Goal: Task Accomplishment & Management: Use online tool/utility

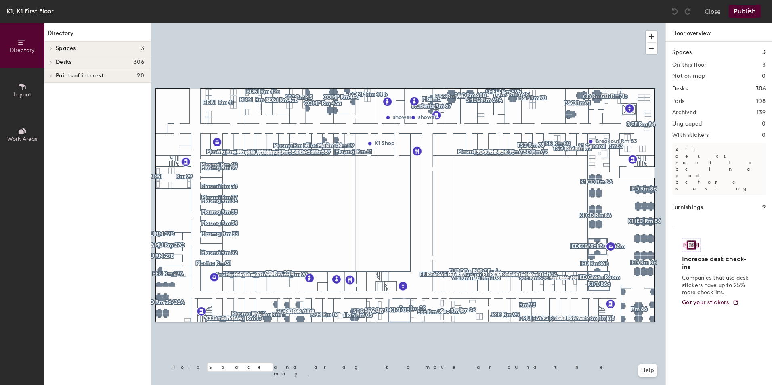
click at [34, 103] on button "Layout" at bounding box center [22, 90] width 44 height 44
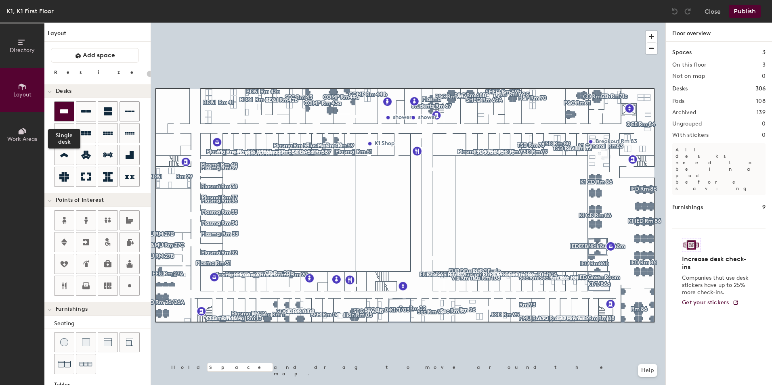
click at [68, 111] on icon at bounding box center [64, 111] width 8 height 4
type input "80"
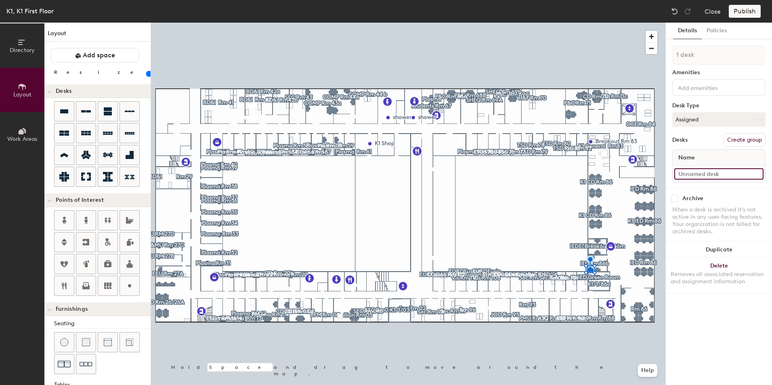
click at [702, 174] on input at bounding box center [718, 173] width 89 height 11
type input "Desk 03"
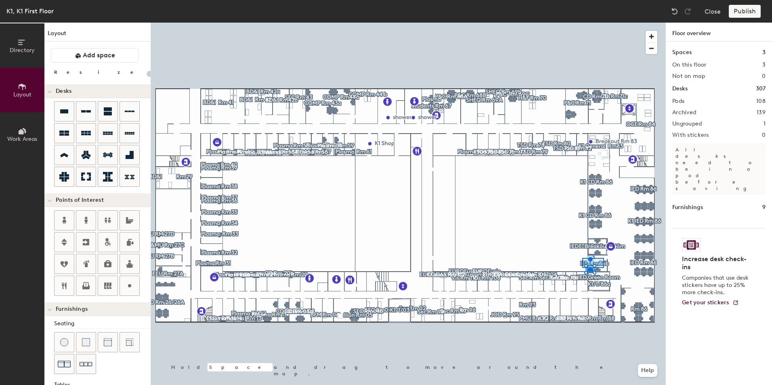
click at [582, 23] on div at bounding box center [408, 23] width 514 height 0
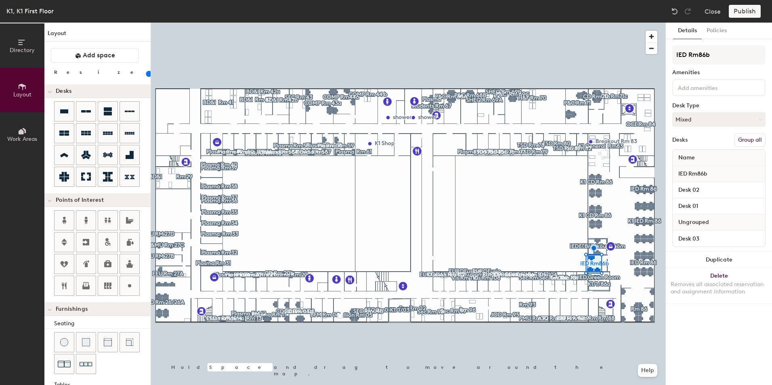
click at [742, 138] on button "Group all" at bounding box center [749, 140] width 31 height 14
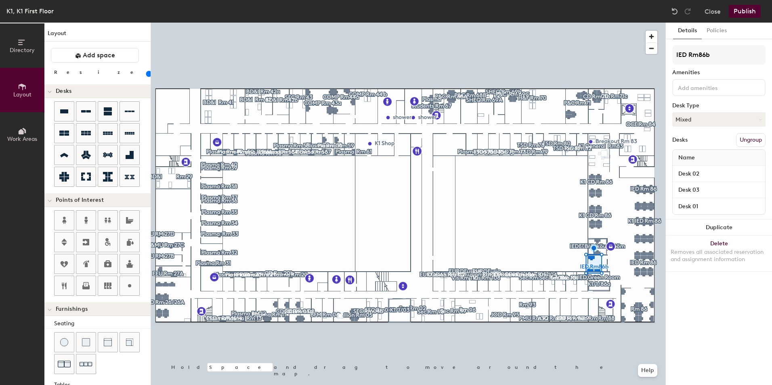
click at [738, 140] on button "Ungroup" at bounding box center [750, 140] width 29 height 14
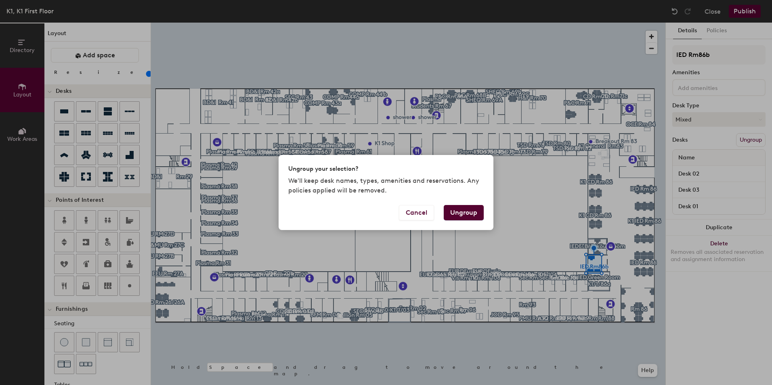
click at [464, 210] on button "Ungroup" at bounding box center [464, 212] width 40 height 15
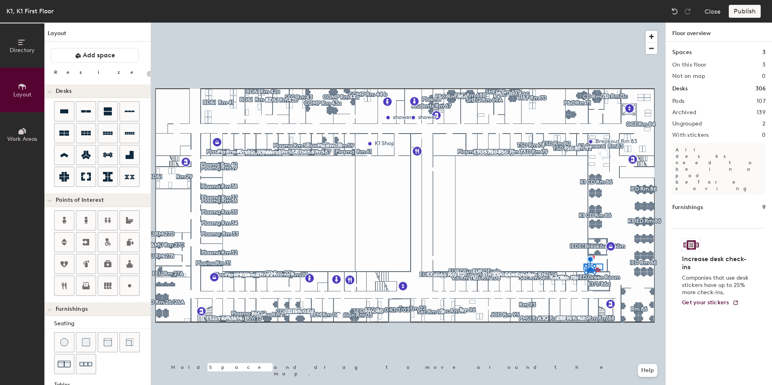
click at [583, 23] on div at bounding box center [408, 23] width 514 height 0
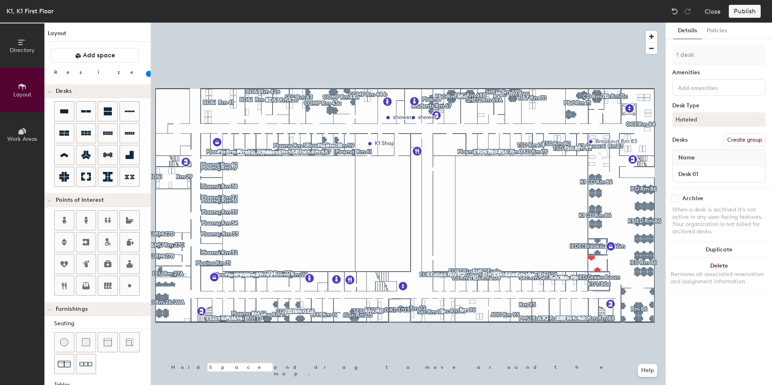
click at [604, 23] on div at bounding box center [408, 23] width 514 height 0
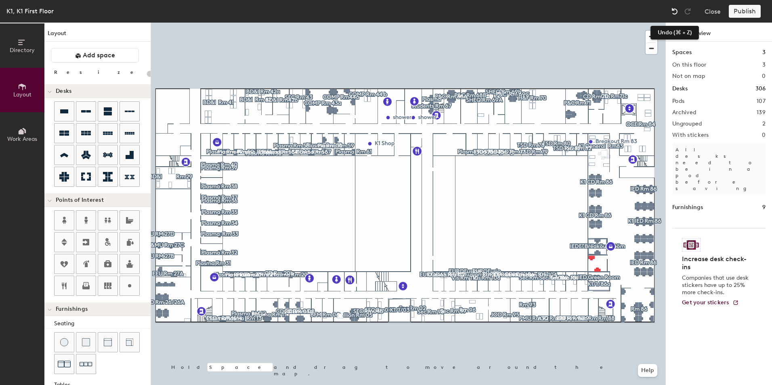
click at [671, 15] on img at bounding box center [675, 11] width 8 height 8
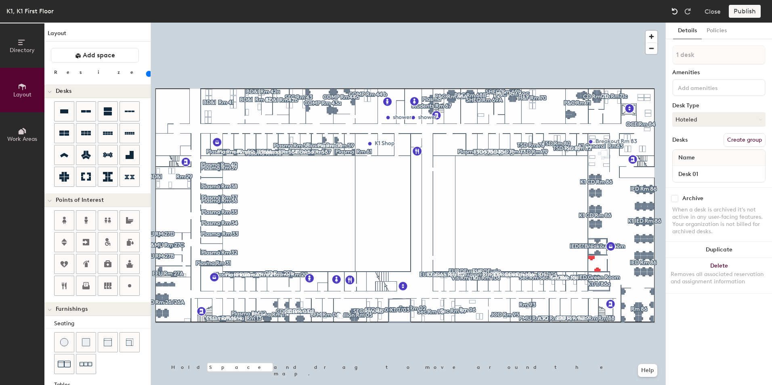
click at [671, 15] on img at bounding box center [675, 11] width 8 height 8
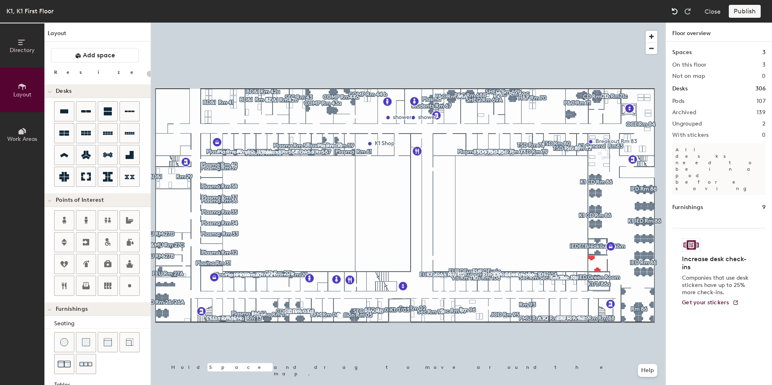
click at [671, 15] on img at bounding box center [675, 11] width 8 height 8
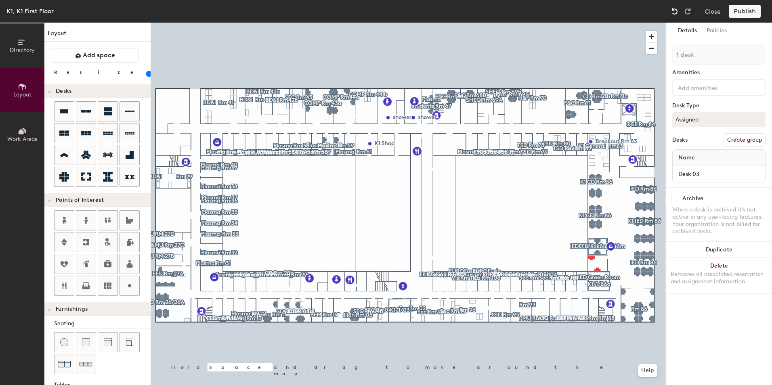
click at [671, 15] on img at bounding box center [675, 11] width 8 height 8
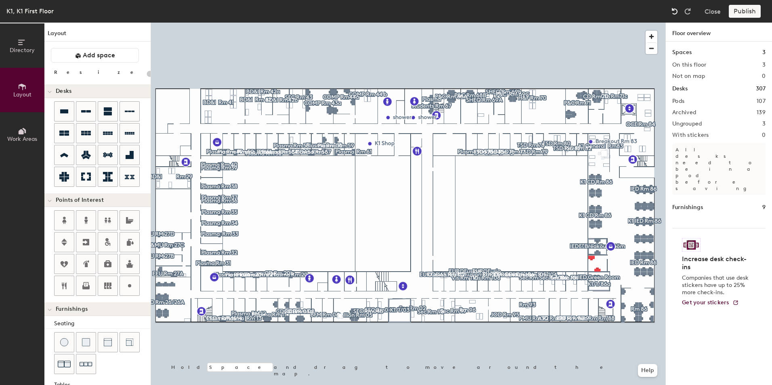
click at [671, 15] on img at bounding box center [675, 11] width 8 height 8
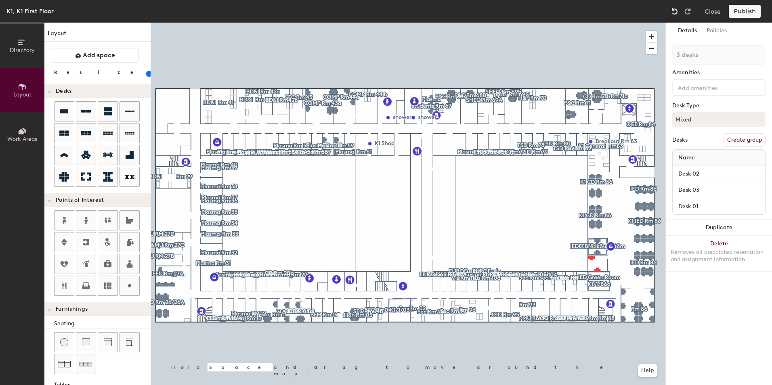
click at [671, 15] on img at bounding box center [675, 11] width 8 height 8
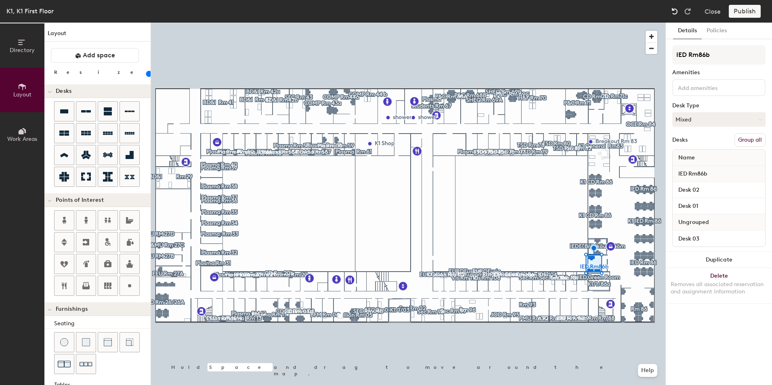
click at [671, 15] on img at bounding box center [675, 11] width 8 height 8
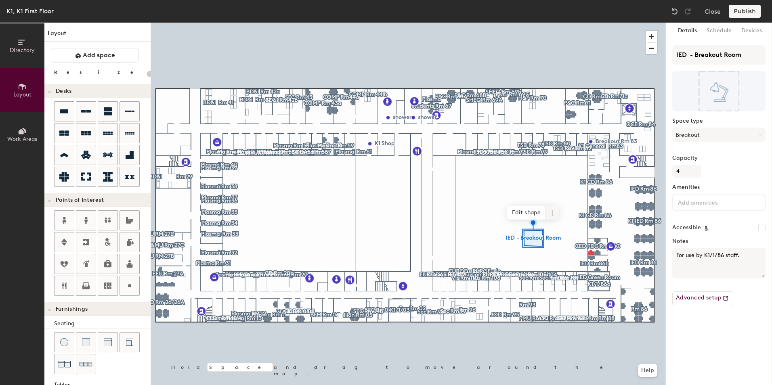
click at [549, 218] on span at bounding box center [552, 213] width 13 height 14
click at [572, 229] on span "Remove from map" at bounding box center [581, 232] width 72 height 14
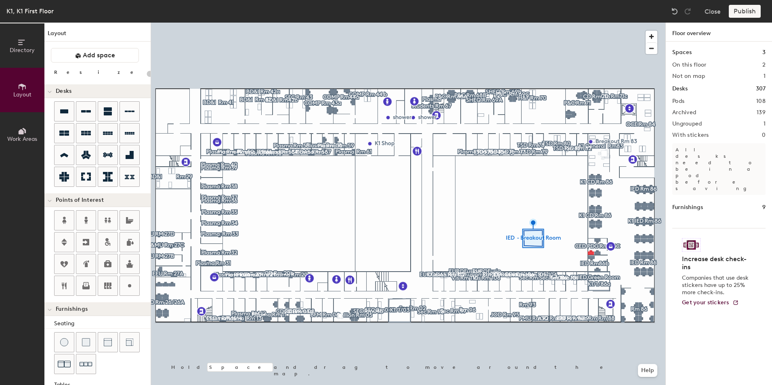
type input "20"
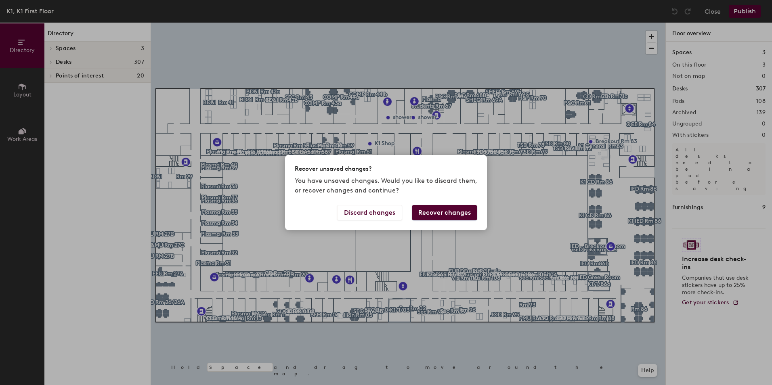
click at [428, 211] on button "Recover changes" at bounding box center [444, 212] width 65 height 15
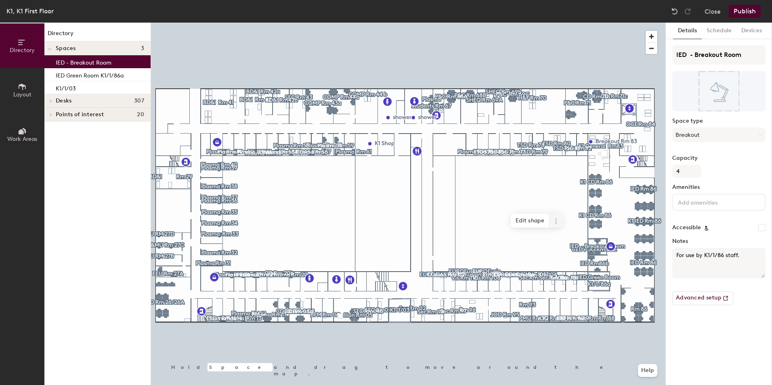
click at [561, 223] on span at bounding box center [555, 221] width 13 height 14
click at [566, 264] on span "Delete" at bounding box center [585, 267] width 72 height 14
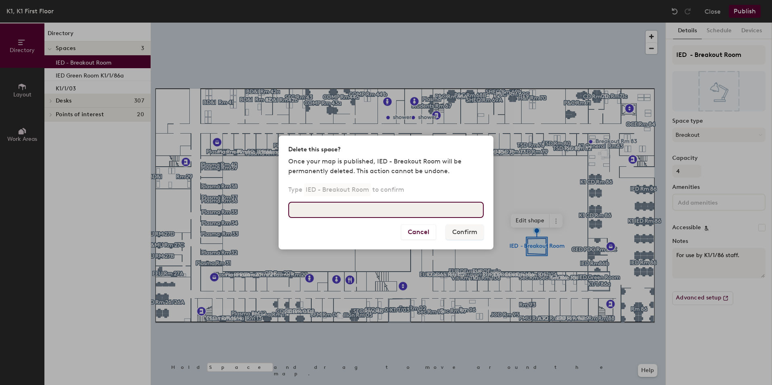
click at [398, 210] on input at bounding box center [385, 210] width 195 height 16
click at [302, 211] on input "IED-Breakout Room" at bounding box center [385, 210] width 195 height 16
click at [306, 210] on input "IED -Breakout Room" at bounding box center [385, 210] width 195 height 16
click at [350, 210] on input "IED - Breakout Room" at bounding box center [385, 210] width 195 height 16
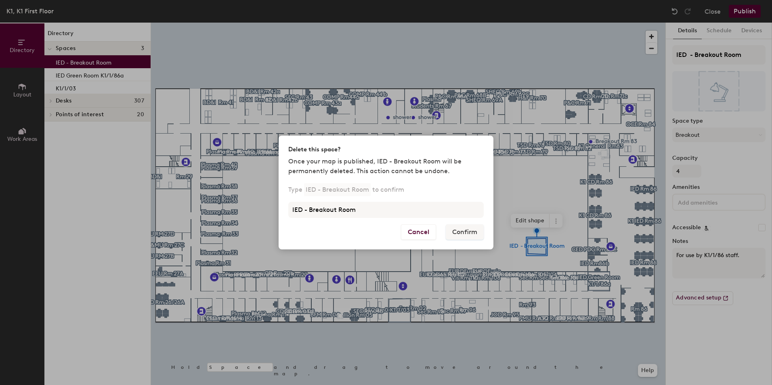
click at [361, 190] on p "IED - Breakout Room" at bounding box center [337, 189] width 67 height 13
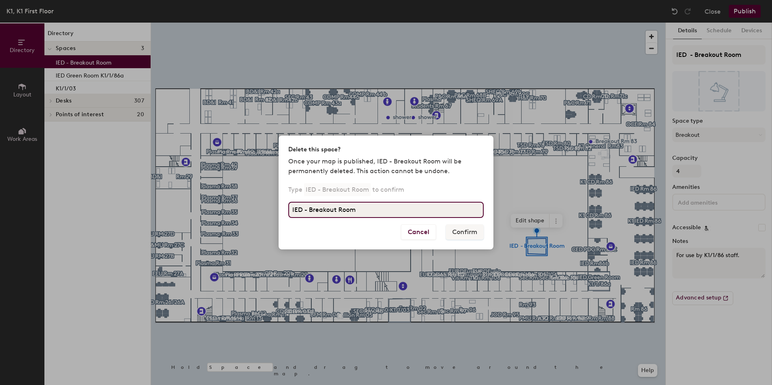
click at [295, 210] on input "IED - Breakout Room" at bounding box center [385, 210] width 195 height 16
click at [351, 212] on input "IED - Breakout Room" at bounding box center [385, 210] width 195 height 16
click at [363, 211] on input "IED - Breakout Room" at bounding box center [385, 210] width 195 height 16
type input "IED - Breakout Room"
drag, startPoint x: 369, startPoint y: 211, endPoint x: 256, endPoint y: 211, distance: 113.0
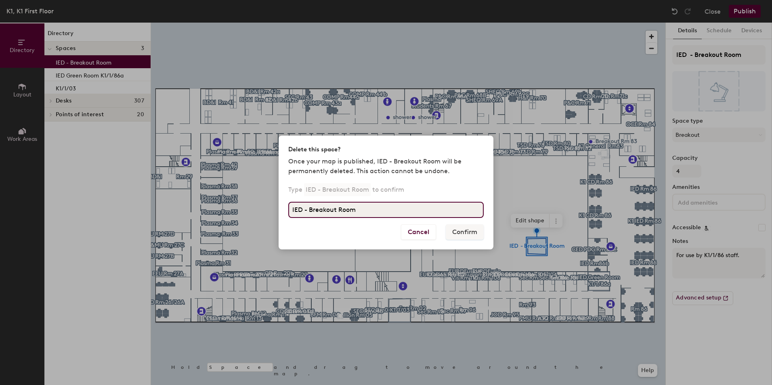
click at [256, 211] on div "Delete this space? Once your map is published, IED - Breakout Room will be perm…" at bounding box center [386, 192] width 772 height 385
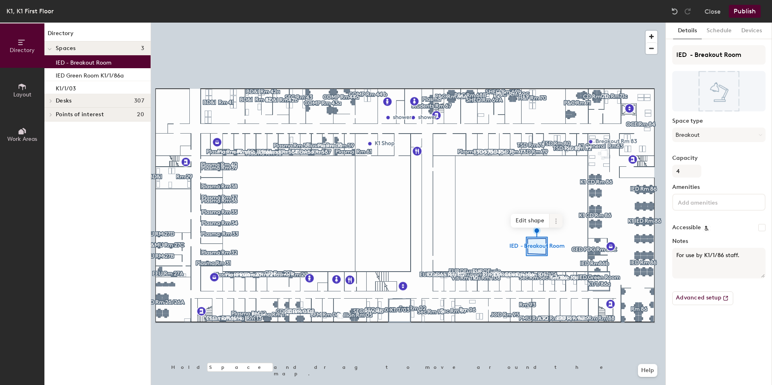
click at [559, 222] on span at bounding box center [555, 221] width 13 height 14
click at [570, 267] on span "Delete" at bounding box center [585, 267] width 72 height 14
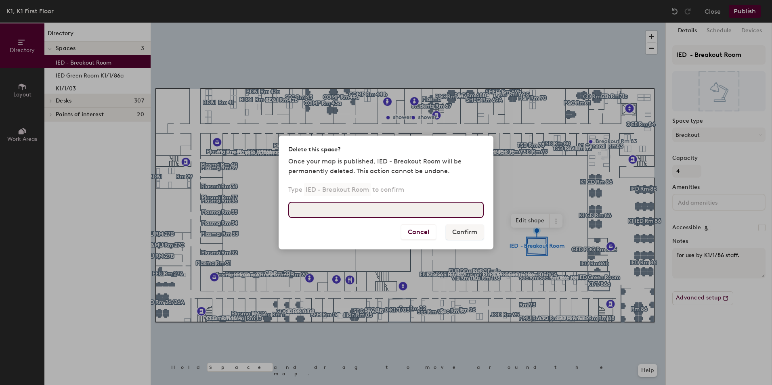
click at [388, 210] on input at bounding box center [385, 210] width 195 height 16
type input "IED"
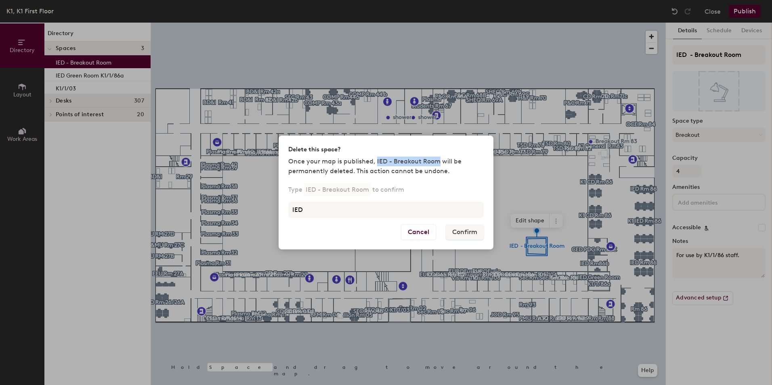
drag, startPoint x: 375, startPoint y: 160, endPoint x: 436, endPoint y: 161, distance: 61.8
click at [436, 161] on p "Once your map is published, IED - Breakout Room will be permanently deleted. Th…" at bounding box center [385, 166] width 195 height 19
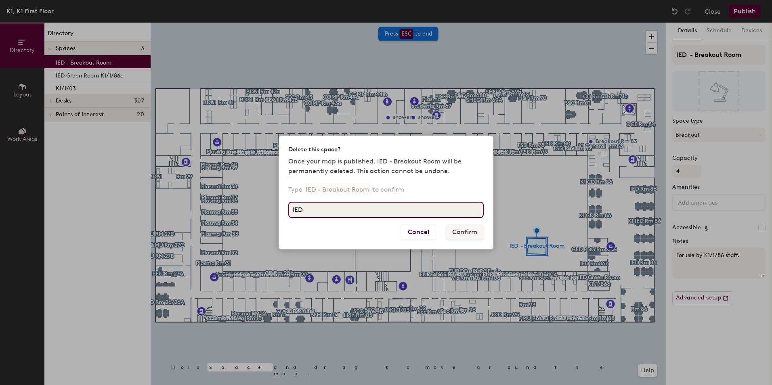
drag, startPoint x: 307, startPoint y: 208, endPoint x: 269, endPoint y: 208, distance: 38.4
click at [269, 208] on div "Delete this space? Once your map is published, IED - Breakout Room will be perm…" at bounding box center [386, 192] width 772 height 385
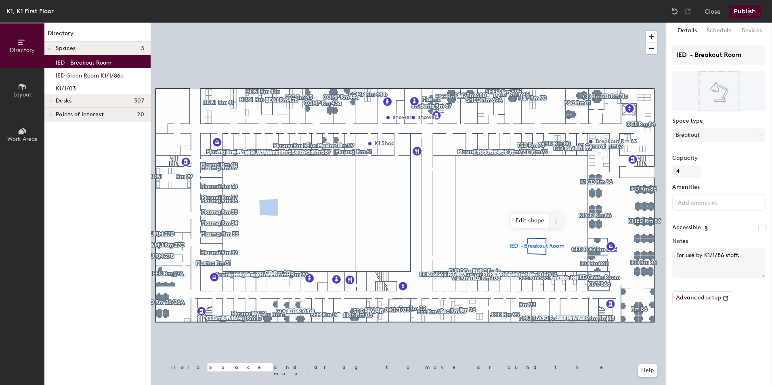
click at [554, 218] on icon at bounding box center [556, 221] width 6 height 6
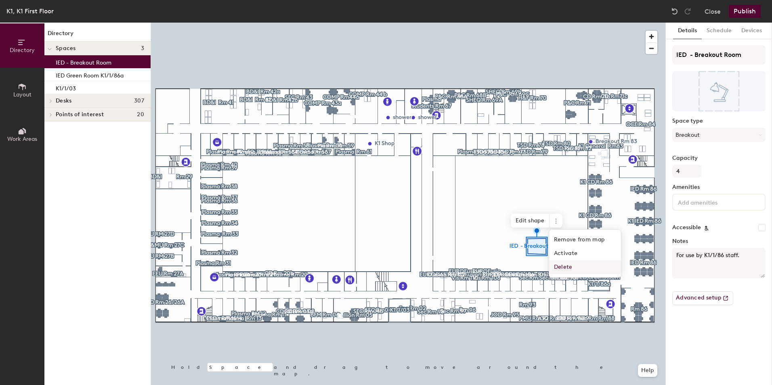
click at [565, 264] on span "Delete" at bounding box center [585, 267] width 72 height 14
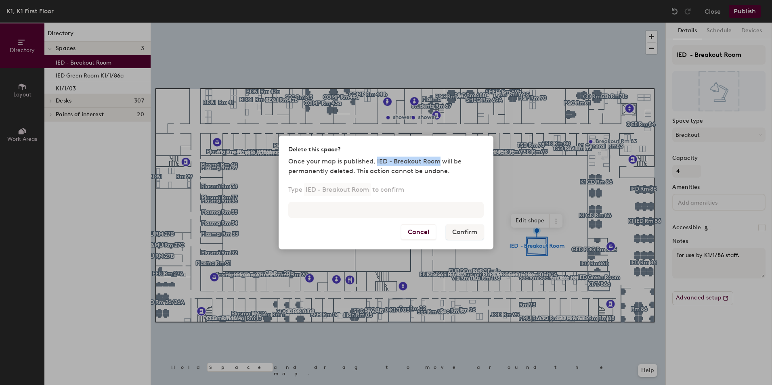
drag, startPoint x: 436, startPoint y: 162, endPoint x: 378, endPoint y: 161, distance: 57.7
click at [377, 161] on p "Once your map is published, IED - Breakout Room will be permanently deleted. Th…" at bounding box center [385, 166] width 195 height 19
drag, startPoint x: 378, startPoint y: 161, endPoint x: 370, endPoint y: 161, distance: 8.1
click at [370, 161] on p "Once your map is published, IED - Breakout Room will be permanently deleted. Th…" at bounding box center [385, 166] width 195 height 19
drag, startPoint x: 375, startPoint y: 161, endPoint x: 437, endPoint y: 161, distance: 61.8
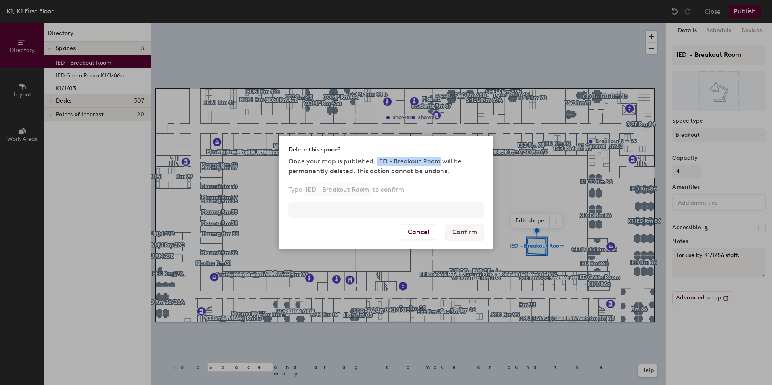
click at [437, 161] on p "Once your map is published, IED - Breakout Room will be permanently deleted. Th…" at bounding box center [385, 166] width 195 height 19
copy p "IED - Breakout Room"
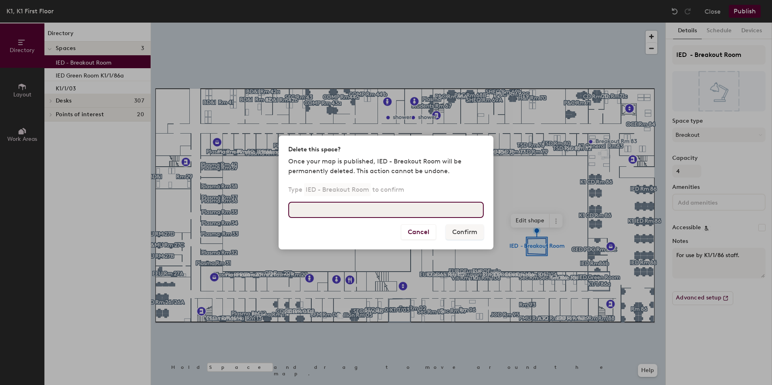
click at [386, 210] on input at bounding box center [385, 210] width 195 height 16
paste input "IED - Breakout Room"
click at [292, 207] on input "IED - Breakout Room" at bounding box center [385, 210] width 195 height 16
click at [363, 210] on input "IED - Breakout Room" at bounding box center [385, 210] width 195 height 16
click at [288, 211] on input "IED - Breakout Room" at bounding box center [385, 210] width 195 height 16
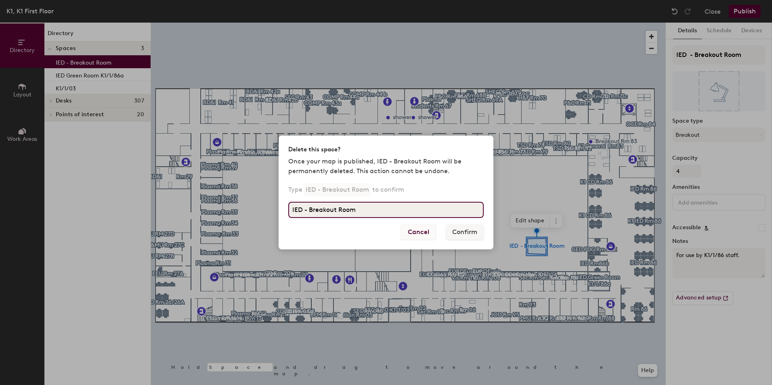
type input "IED - Breakout Room"
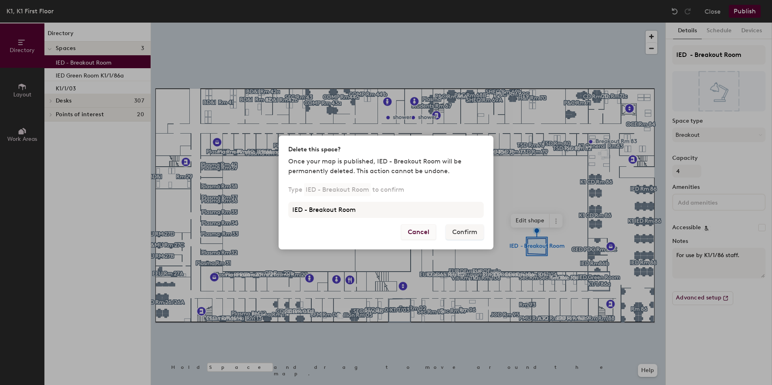
click at [415, 237] on button "Cancel" at bounding box center [418, 231] width 35 height 15
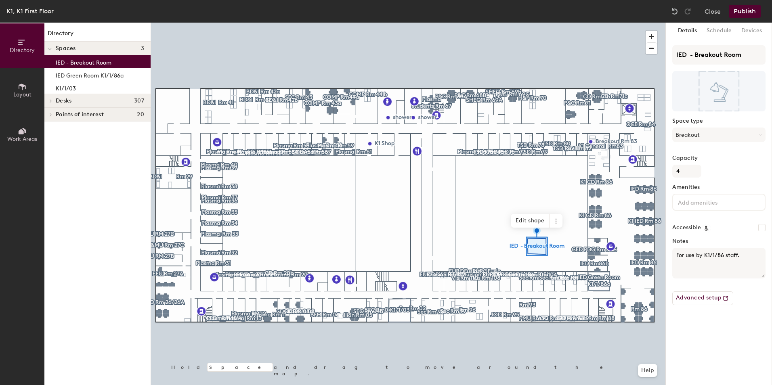
click at [742, 11] on button "Publish" at bounding box center [745, 11] width 32 height 13
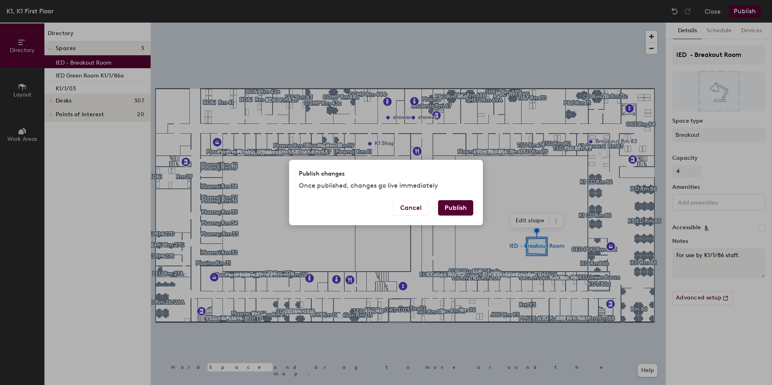
click at [460, 211] on button "Publish" at bounding box center [455, 207] width 35 height 15
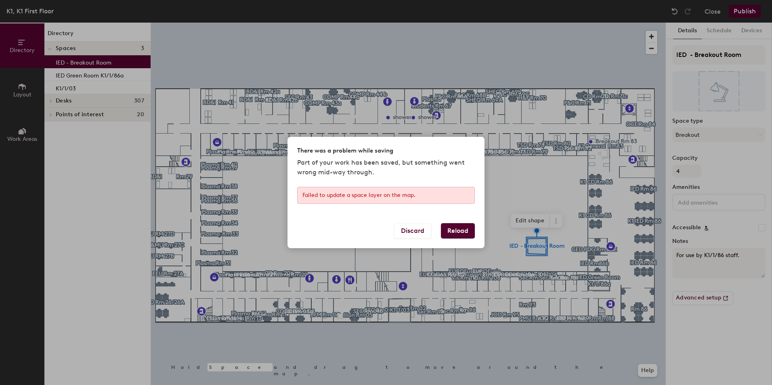
click at [455, 228] on button "Reload" at bounding box center [458, 230] width 34 height 15
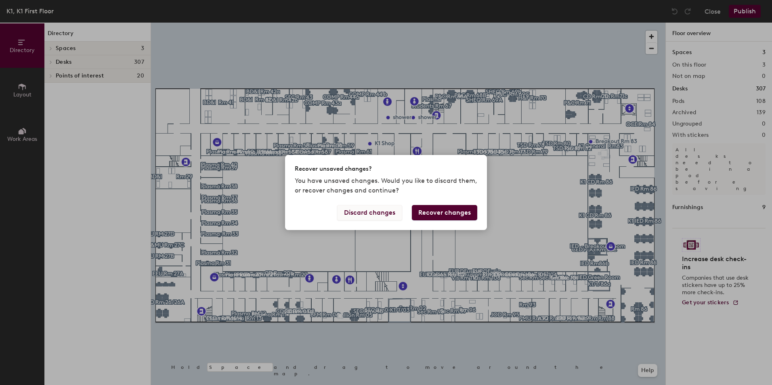
click at [367, 212] on button "Discard changes" at bounding box center [369, 212] width 65 height 15
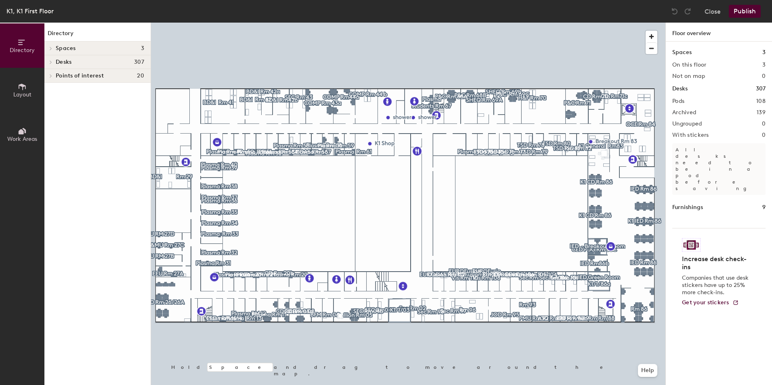
click at [741, 13] on button "Publish" at bounding box center [745, 11] width 32 height 13
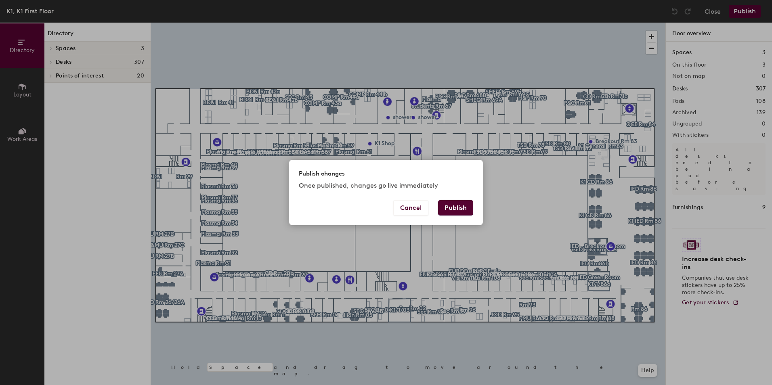
click at [464, 203] on button "Publish" at bounding box center [455, 207] width 35 height 15
